Goal: Information Seeking & Learning: Learn about a topic

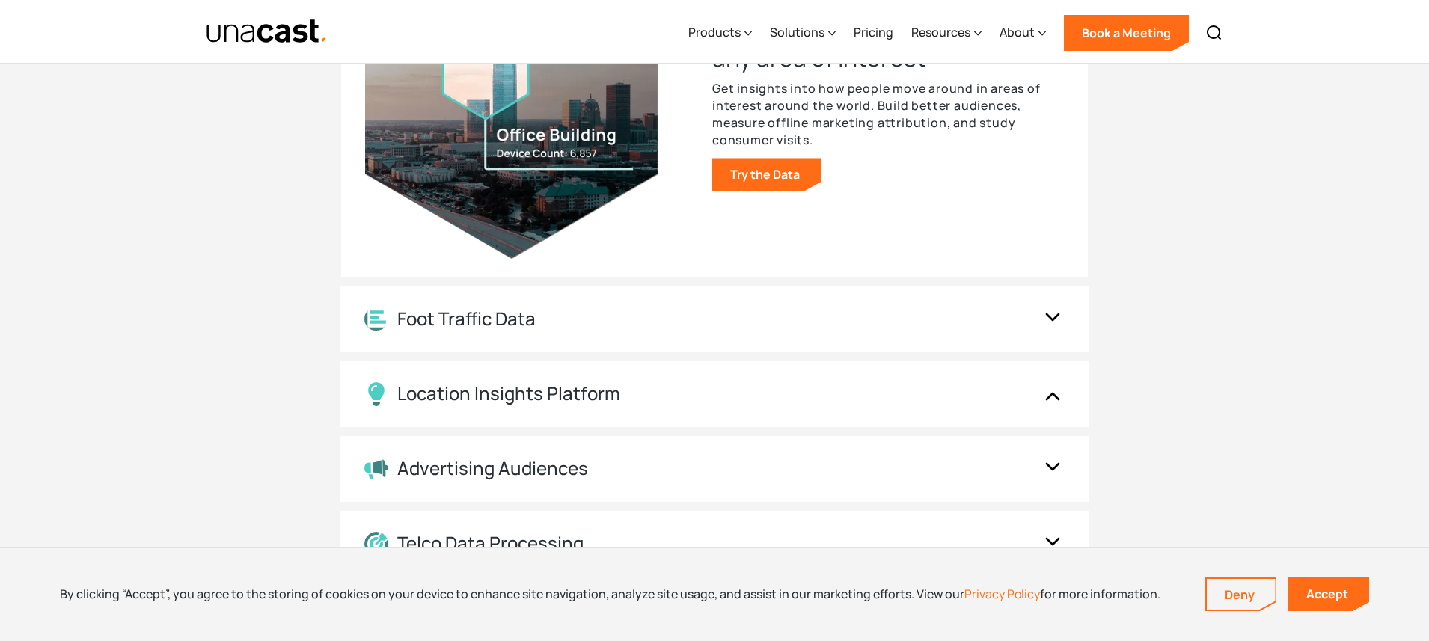
scroll to position [1676, 0]
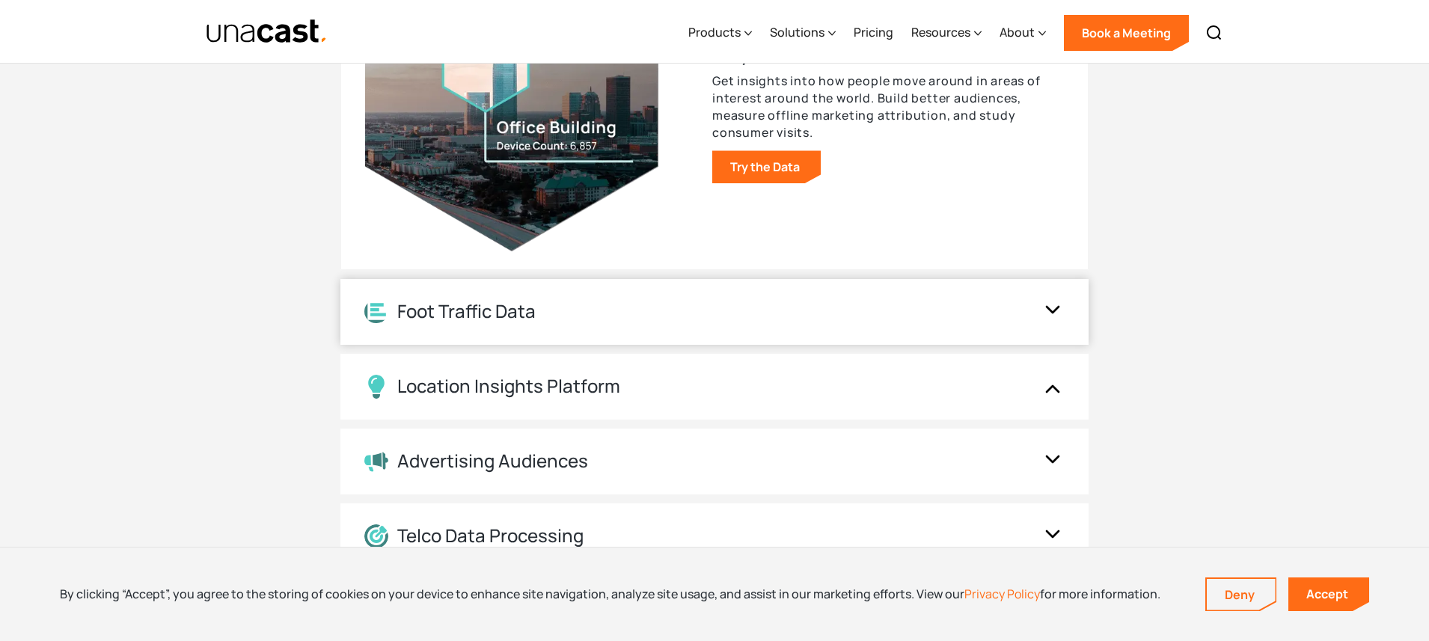
click at [446, 309] on div "Foot Traffic Data" at bounding box center [466, 312] width 138 height 22
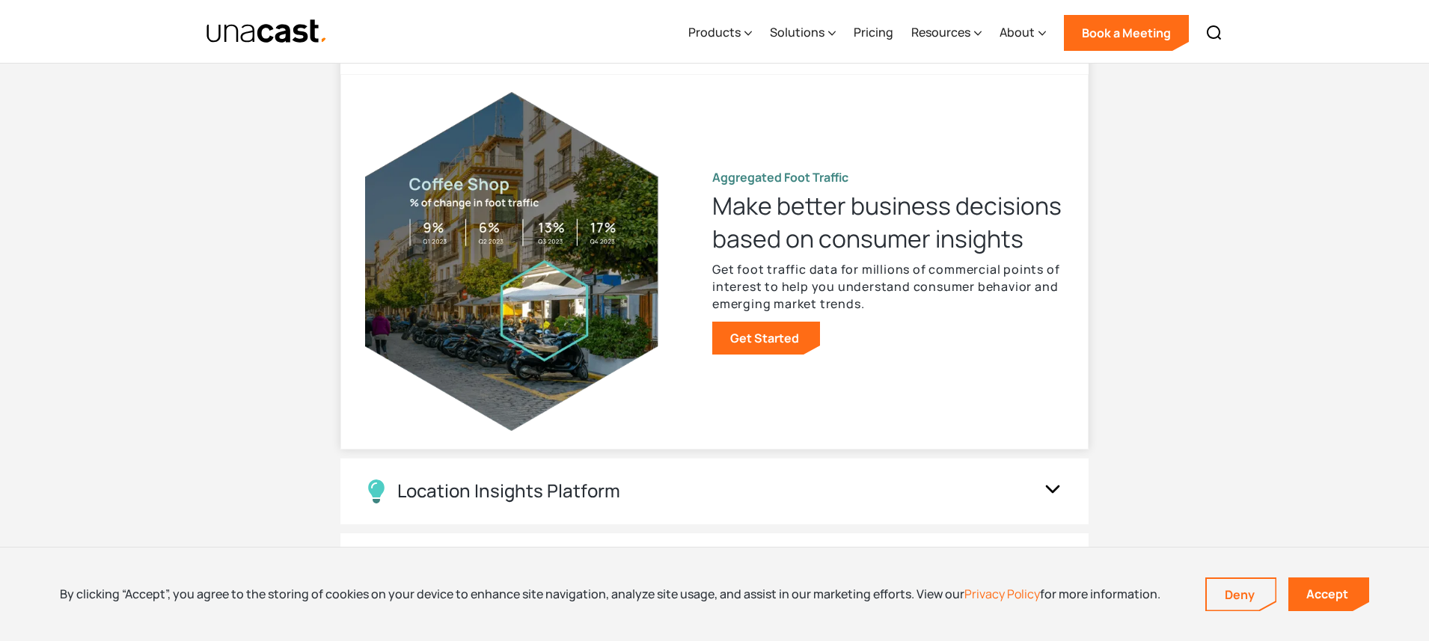
scroll to position [1568, 0]
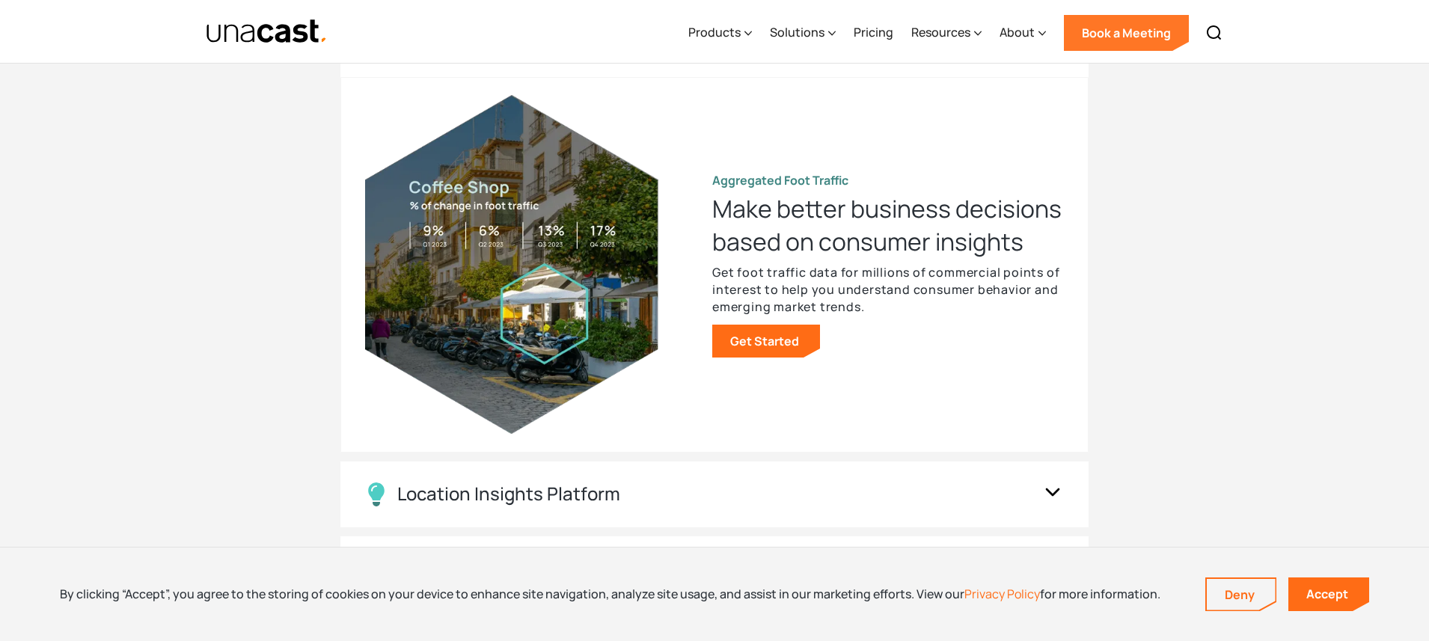
click at [1109, 35] on link "Book a Meeting" at bounding box center [1126, 33] width 125 height 36
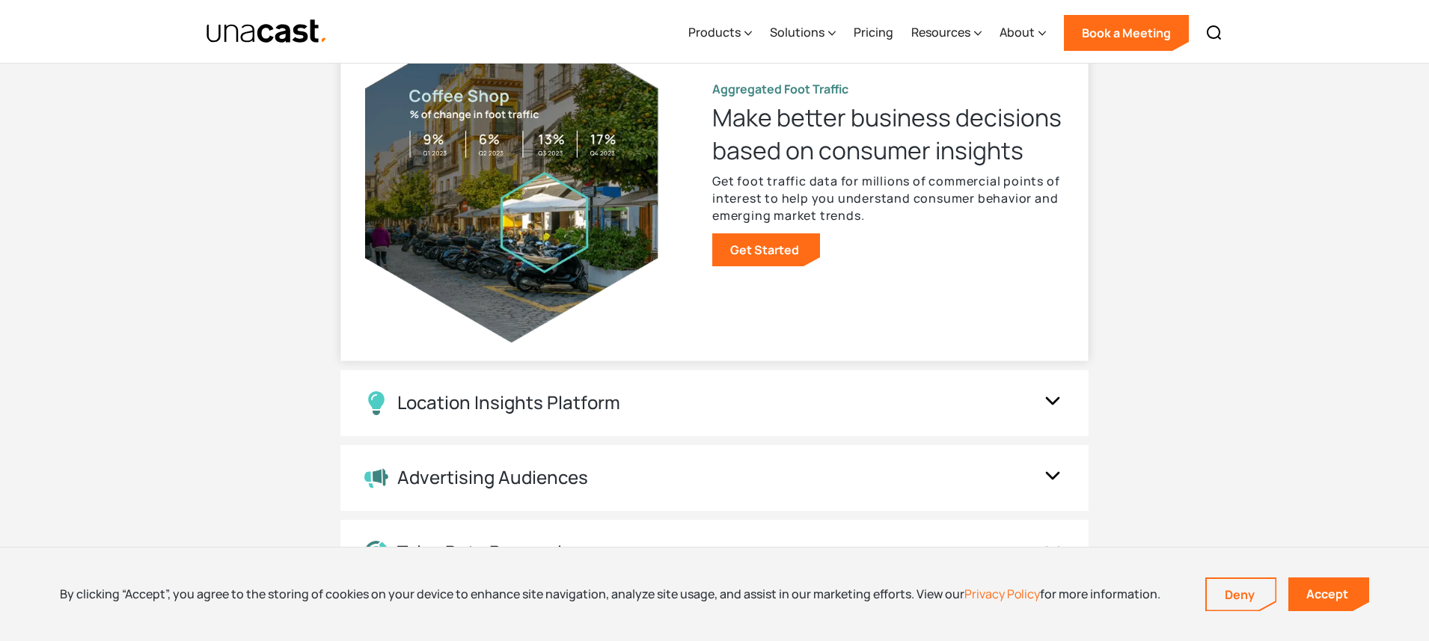
scroll to position [1660, 0]
click at [554, 395] on div "Location Insights Platform" at bounding box center [508, 402] width 223 height 22
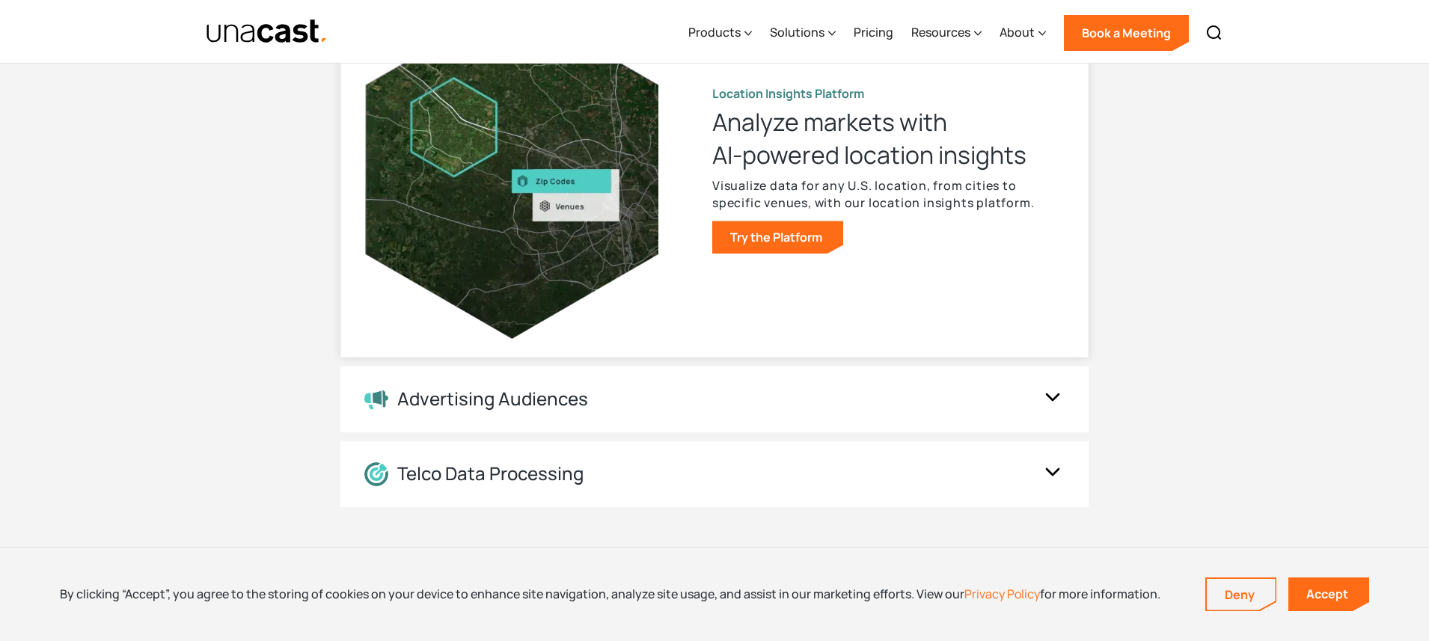
scroll to position [1737, 0]
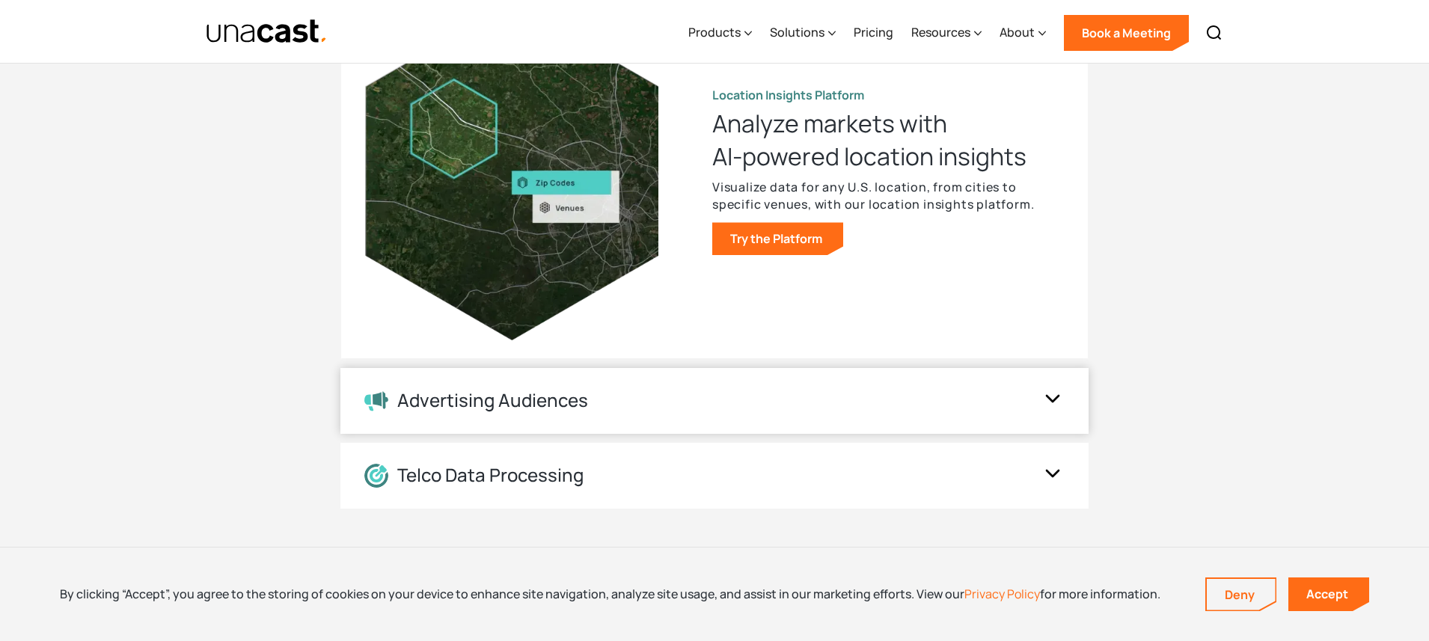
click at [524, 401] on div "Advertising Audiences" at bounding box center [492, 401] width 191 height 22
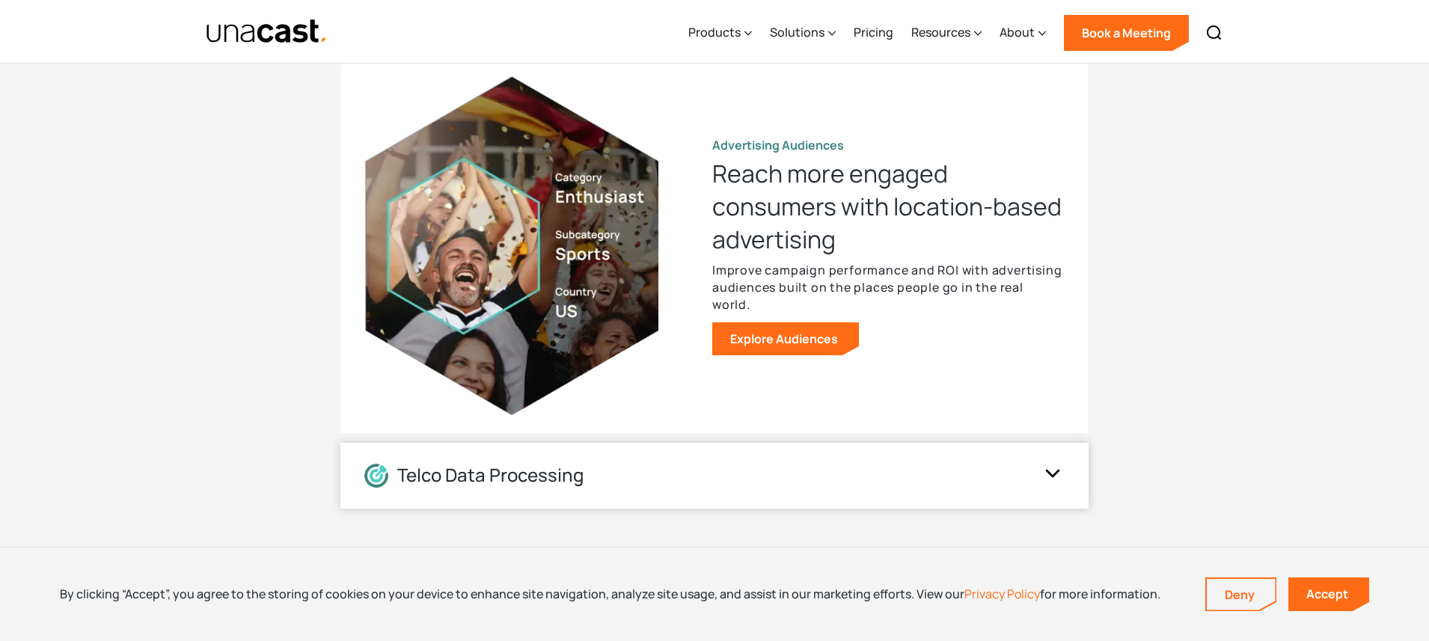
click at [489, 479] on div "Telco Data Processing" at bounding box center [490, 476] width 186 height 22
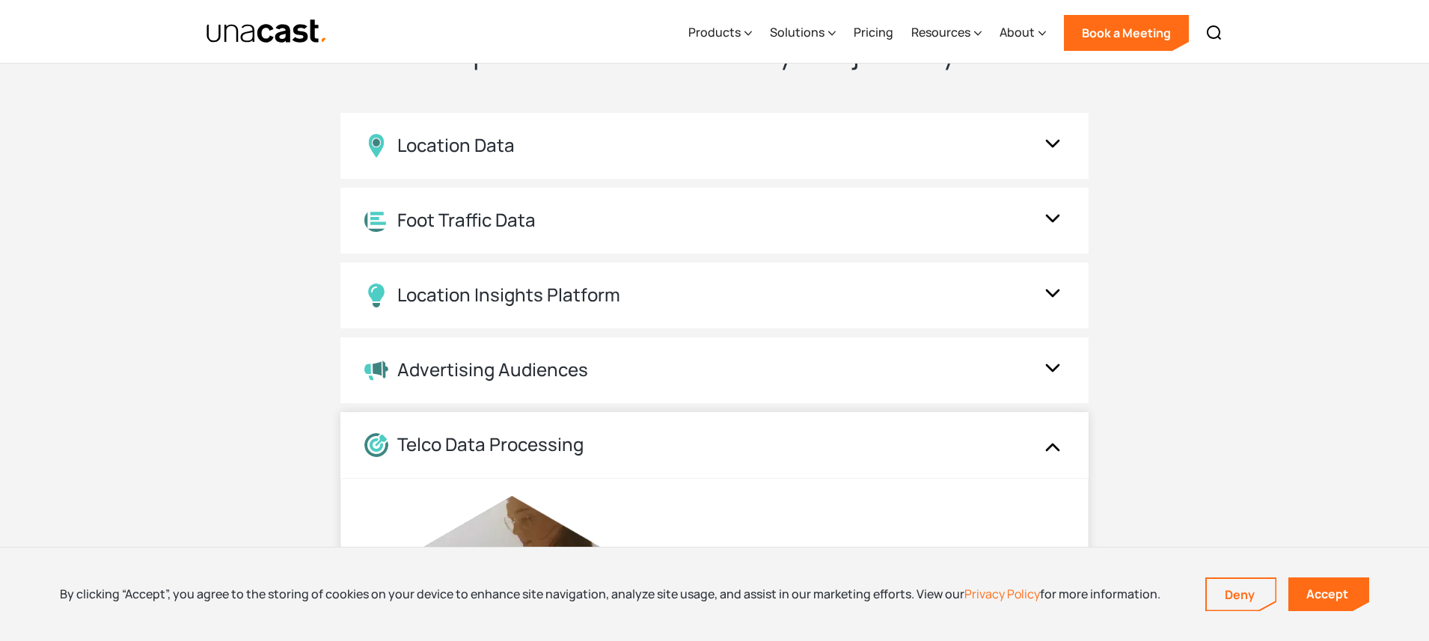
scroll to position [1398, 0]
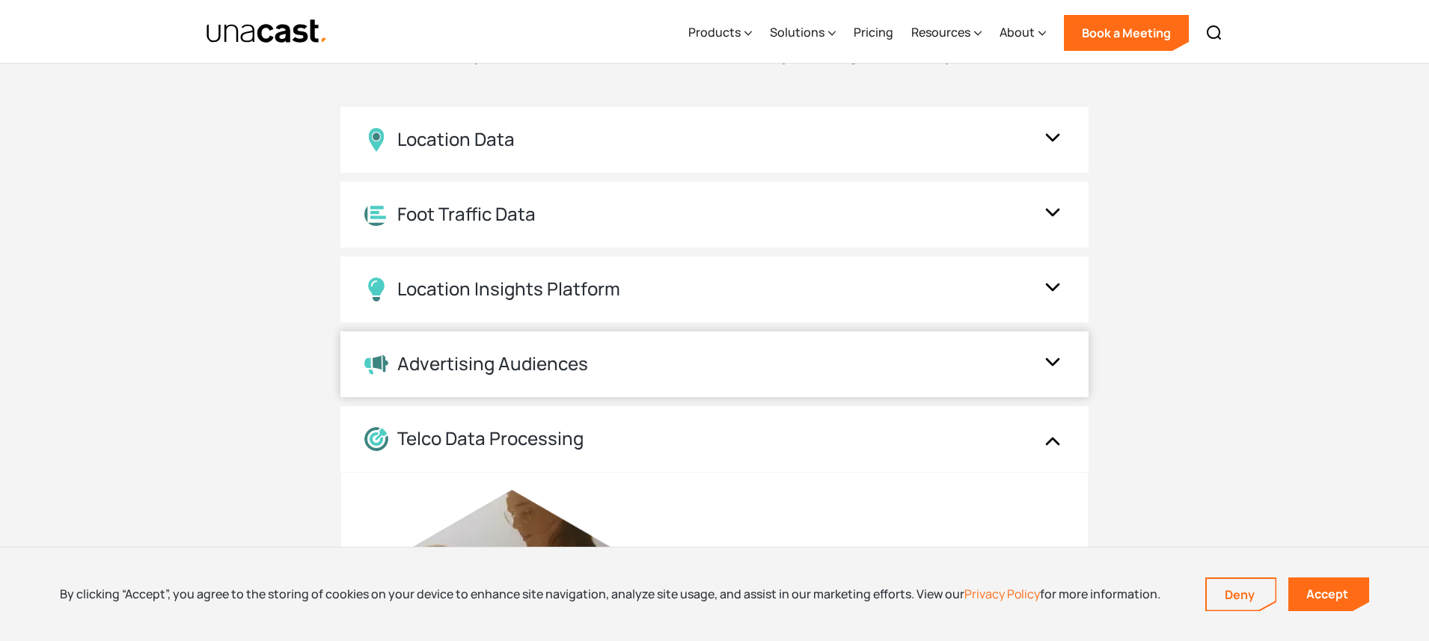
click at [524, 361] on div "Advertising Audiences" at bounding box center [492, 364] width 191 height 22
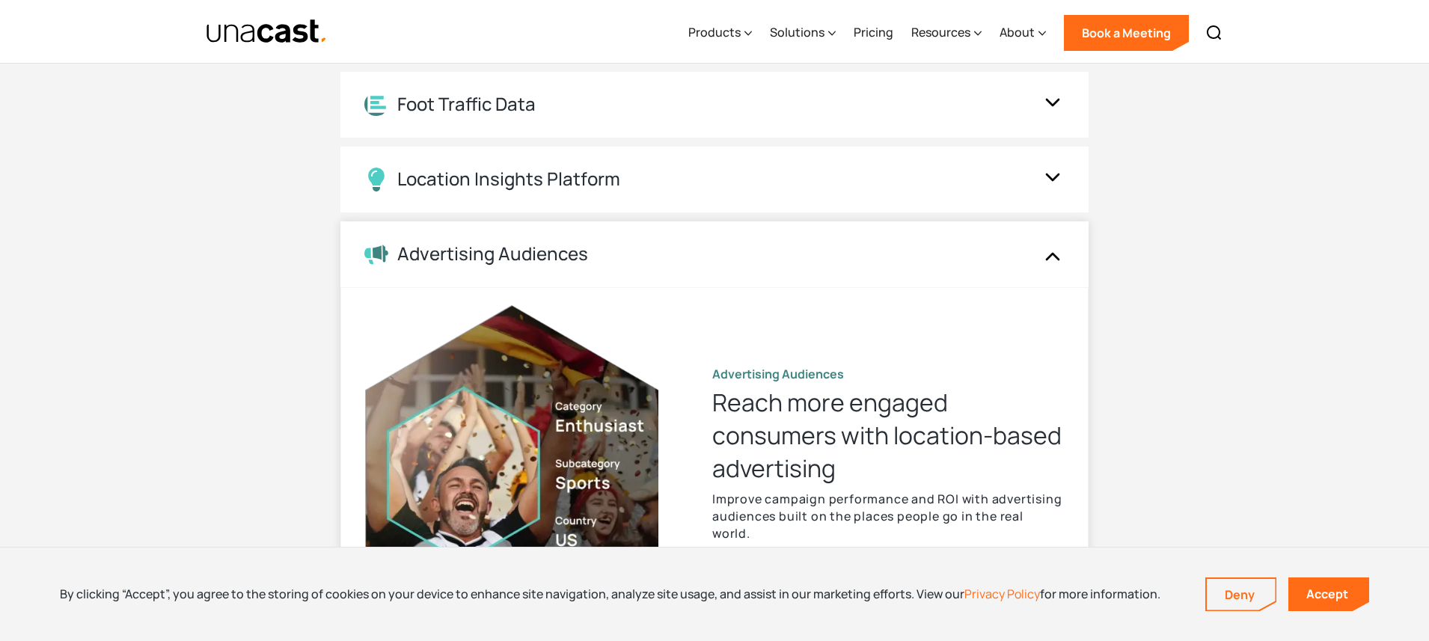
scroll to position [1492, 0]
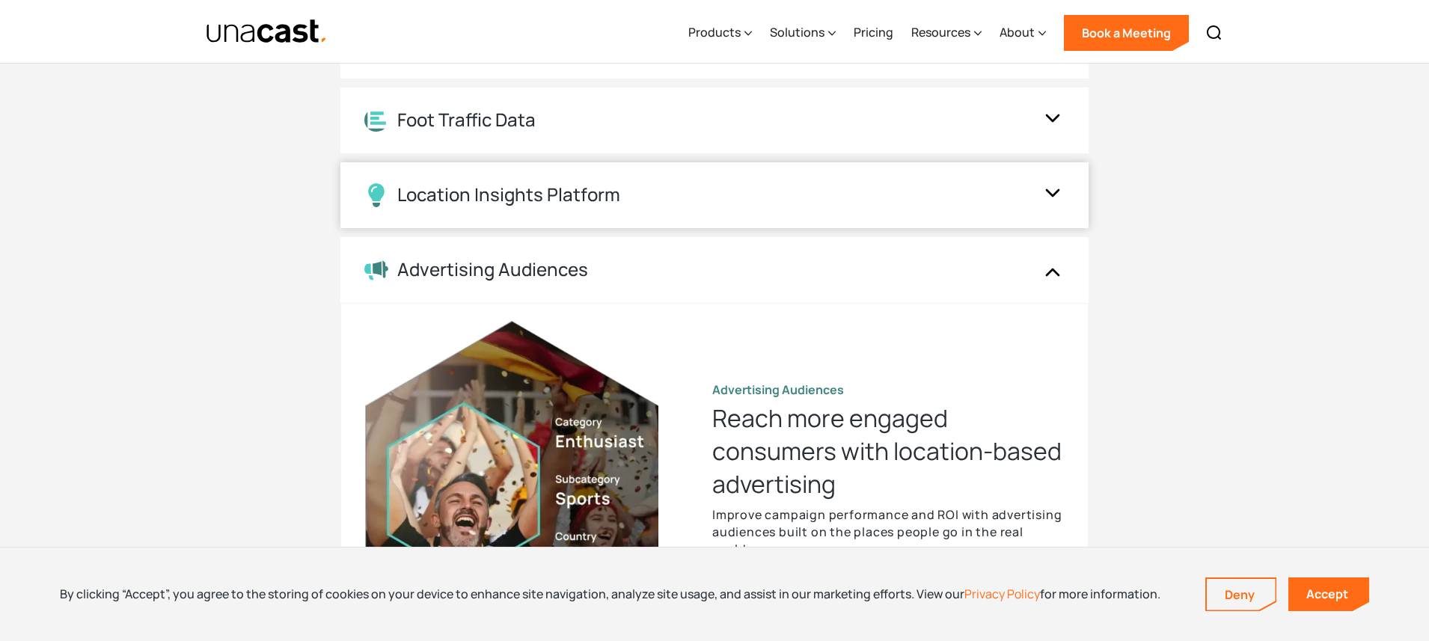
click at [527, 202] on div "Location Insights Platform" at bounding box center [508, 195] width 223 height 22
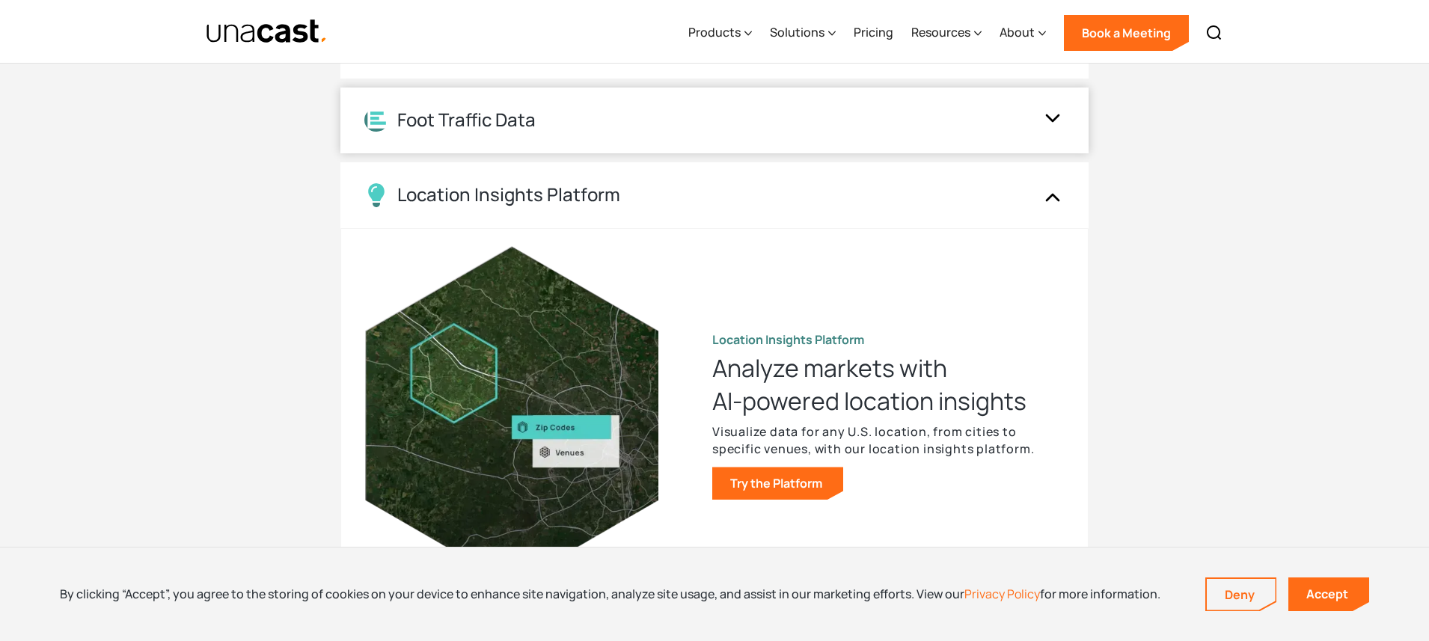
click at [530, 134] on div "Foot Traffic Data" at bounding box center [714, 121] width 748 height 66
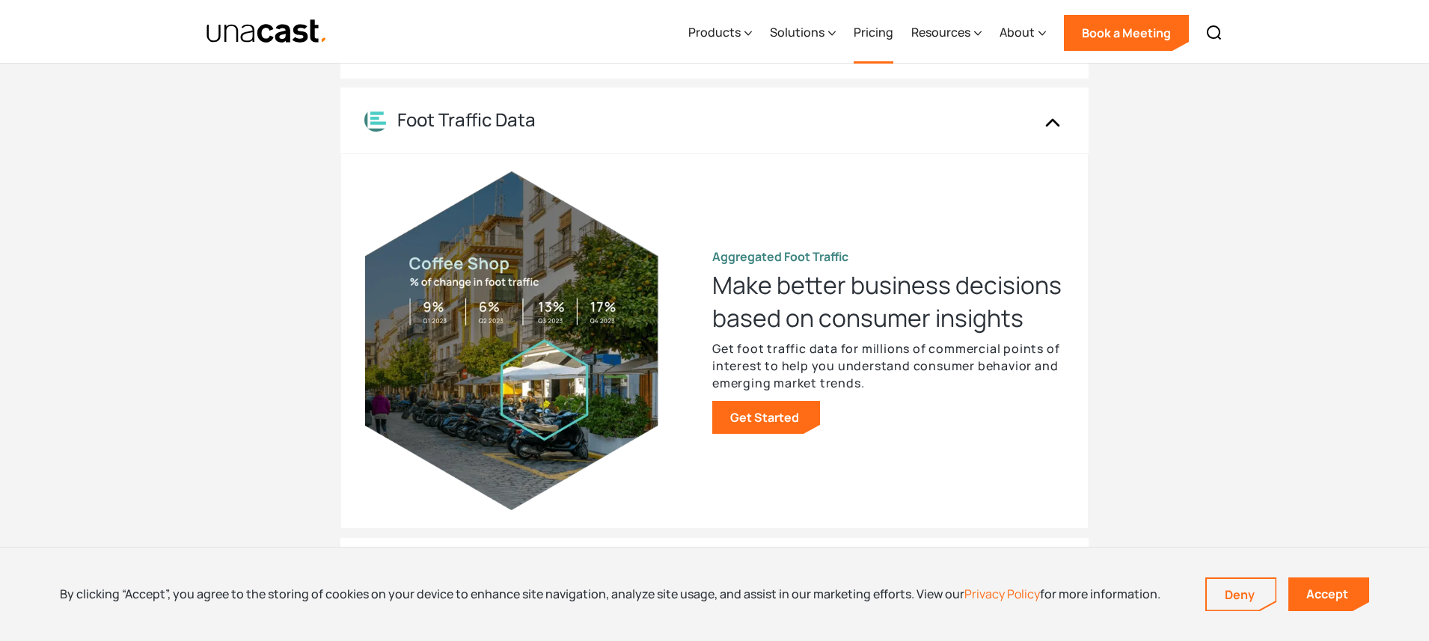
click at [893, 35] on link "Pricing" at bounding box center [874, 32] width 40 height 61
